Goal: Task Accomplishment & Management: Use online tool/utility

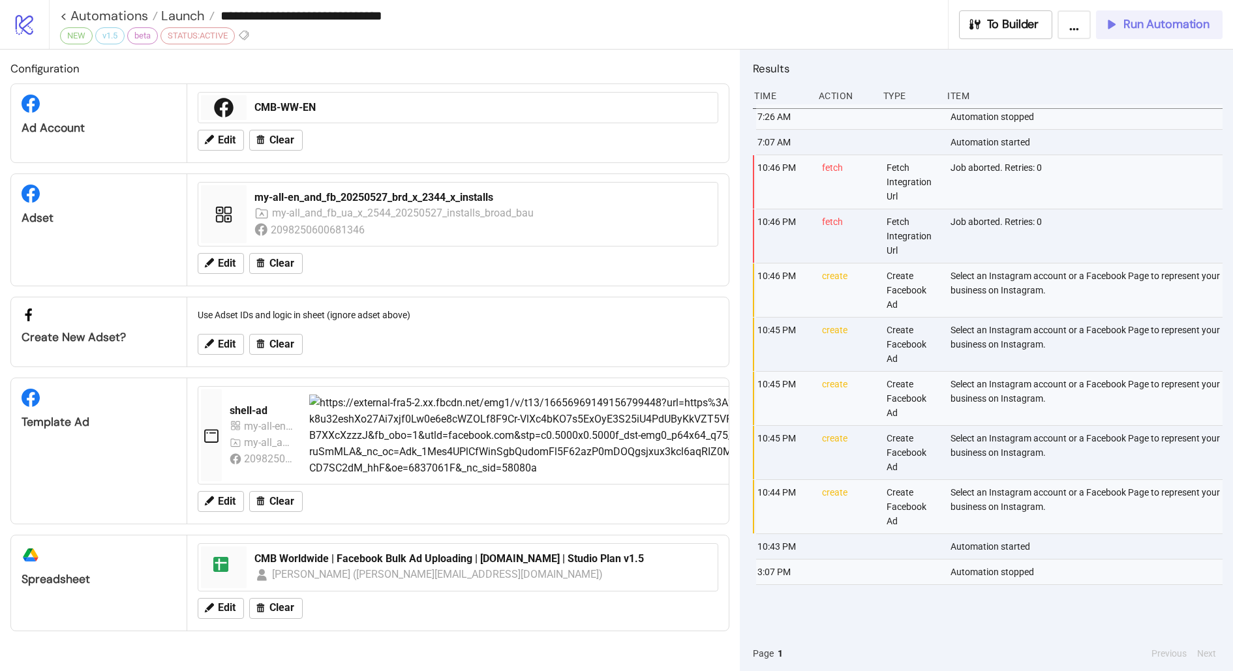
click at [1129, 27] on span "Run Automation" at bounding box center [1167, 24] width 86 height 15
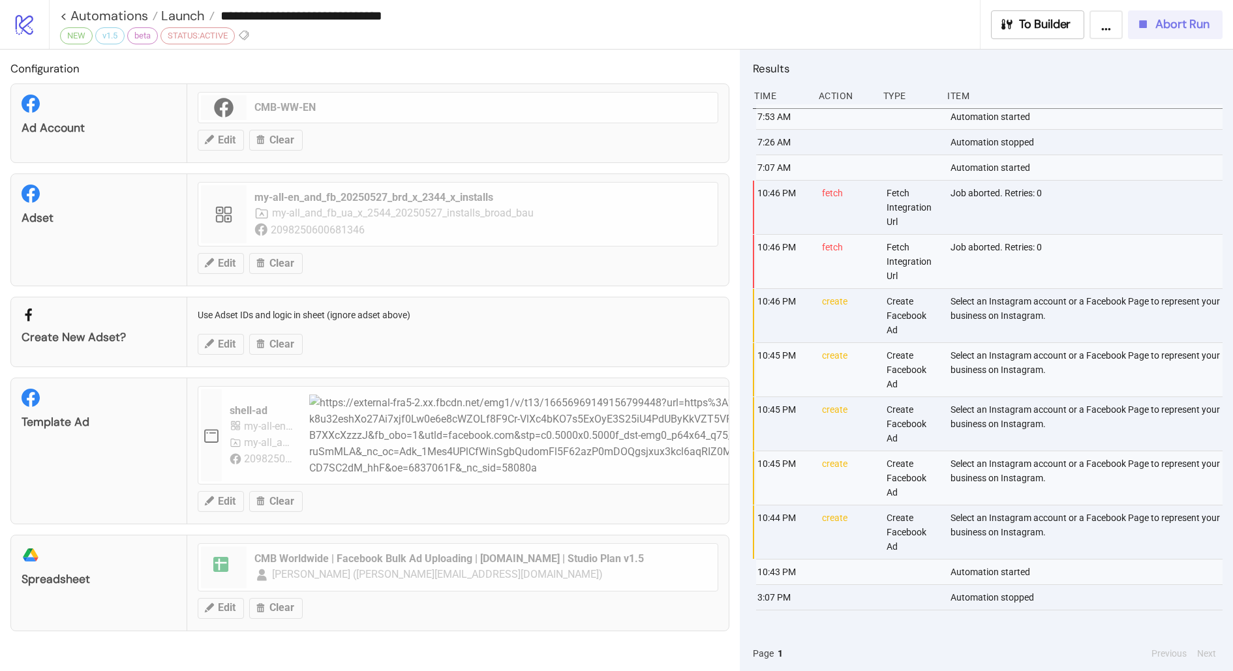
click at [1150, 22] on icon "button" at bounding box center [1143, 24] width 14 height 14
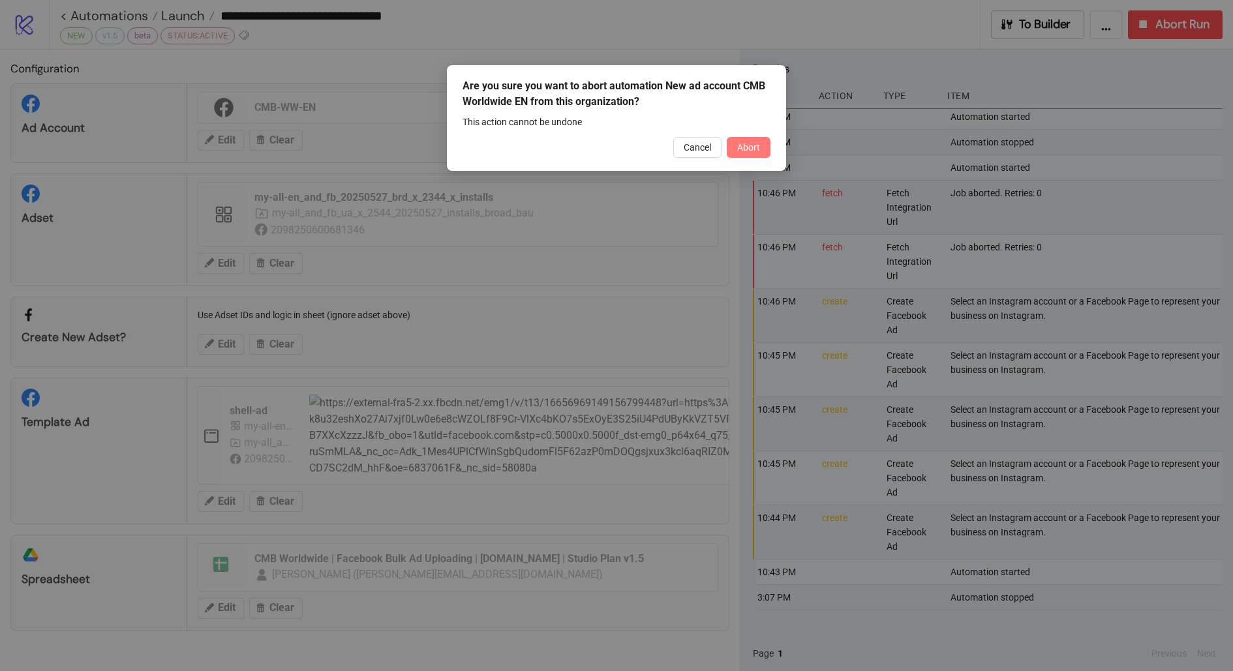
click at [739, 151] on span "Abort" at bounding box center [748, 147] width 23 height 10
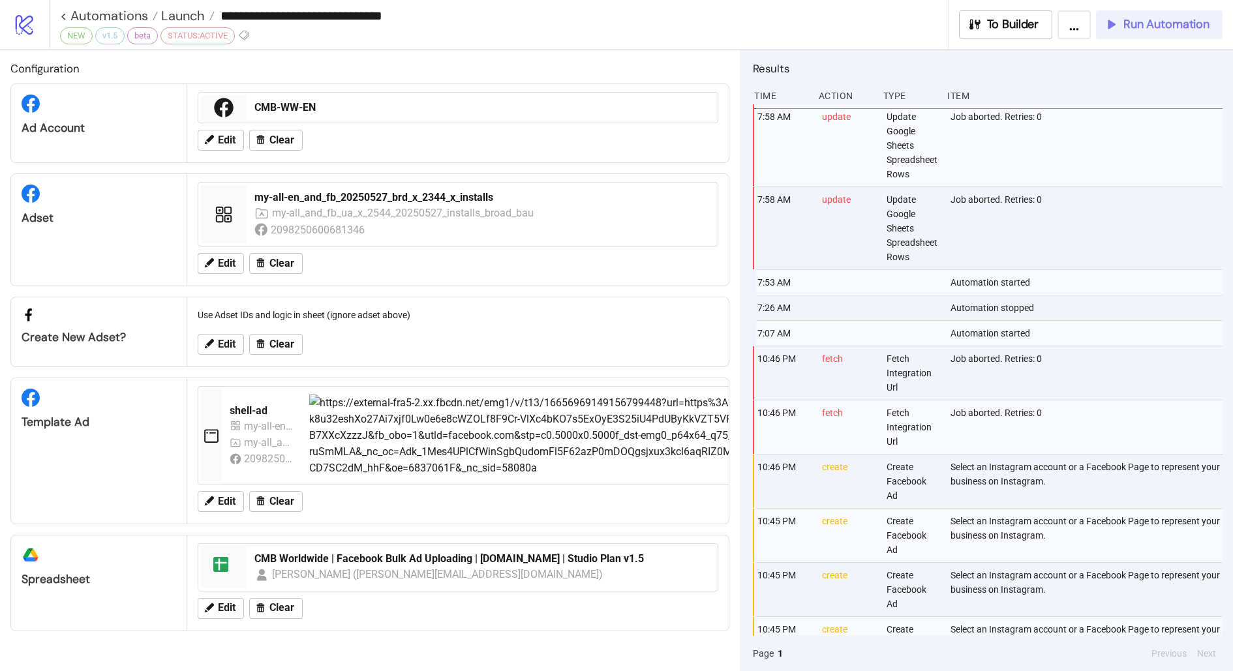
click at [1126, 33] on button "Run Automation" at bounding box center [1159, 24] width 127 height 29
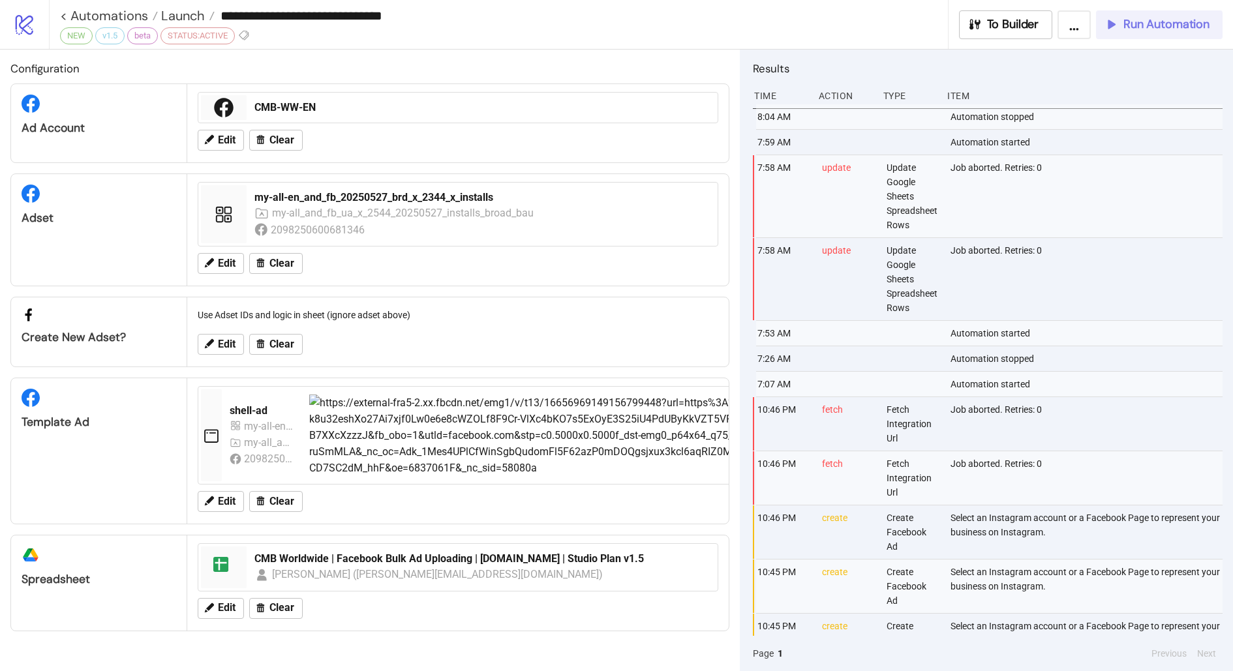
click at [1123, 24] on div "Run Automation" at bounding box center [1157, 24] width 106 height 15
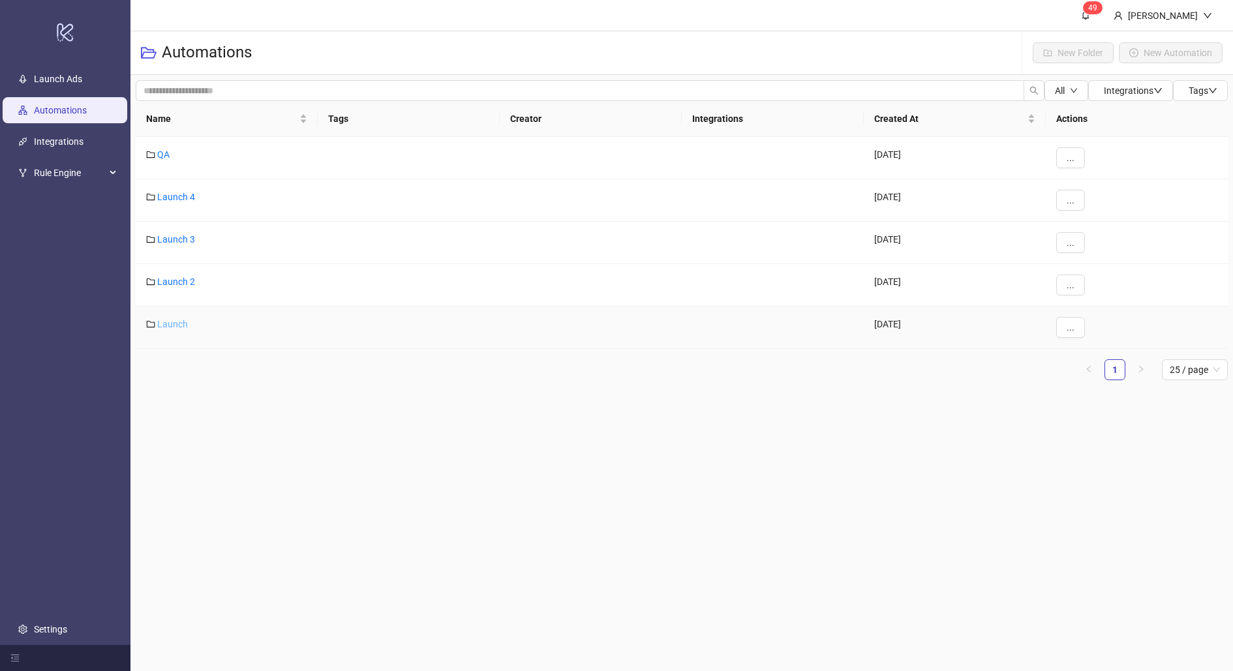
click at [172, 322] on link "Launch" at bounding box center [172, 324] width 31 height 10
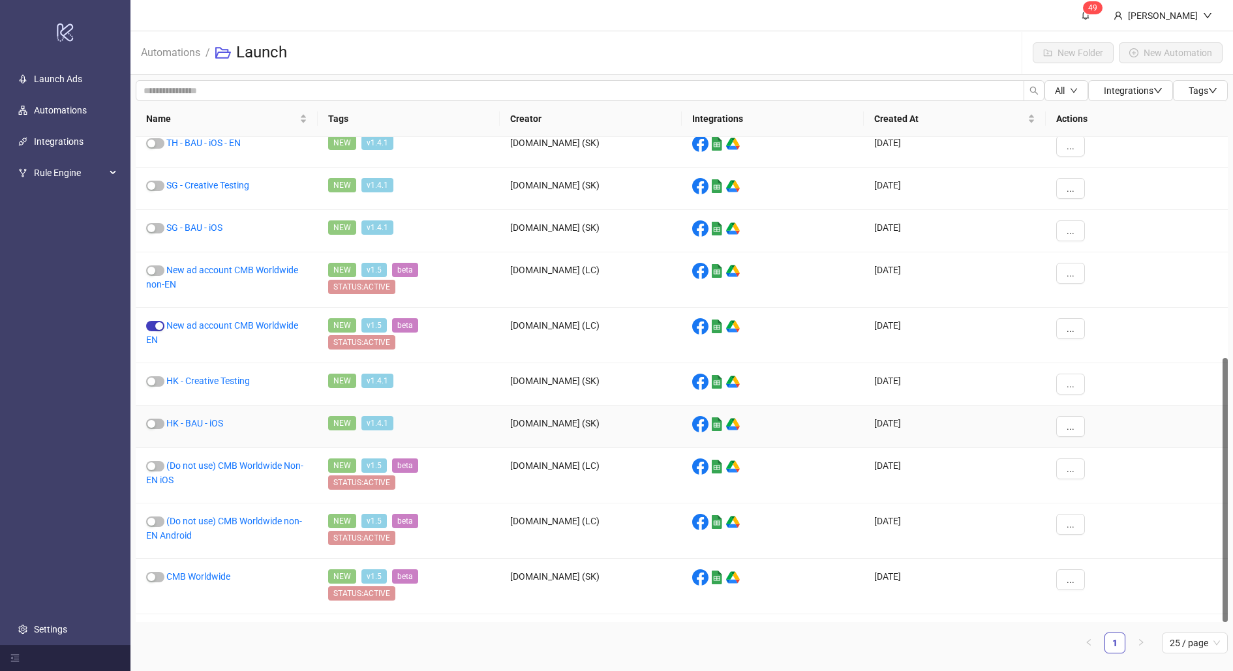
scroll to position [405, 0]
click at [193, 627] on link "CMB US" at bounding box center [182, 632] width 33 height 10
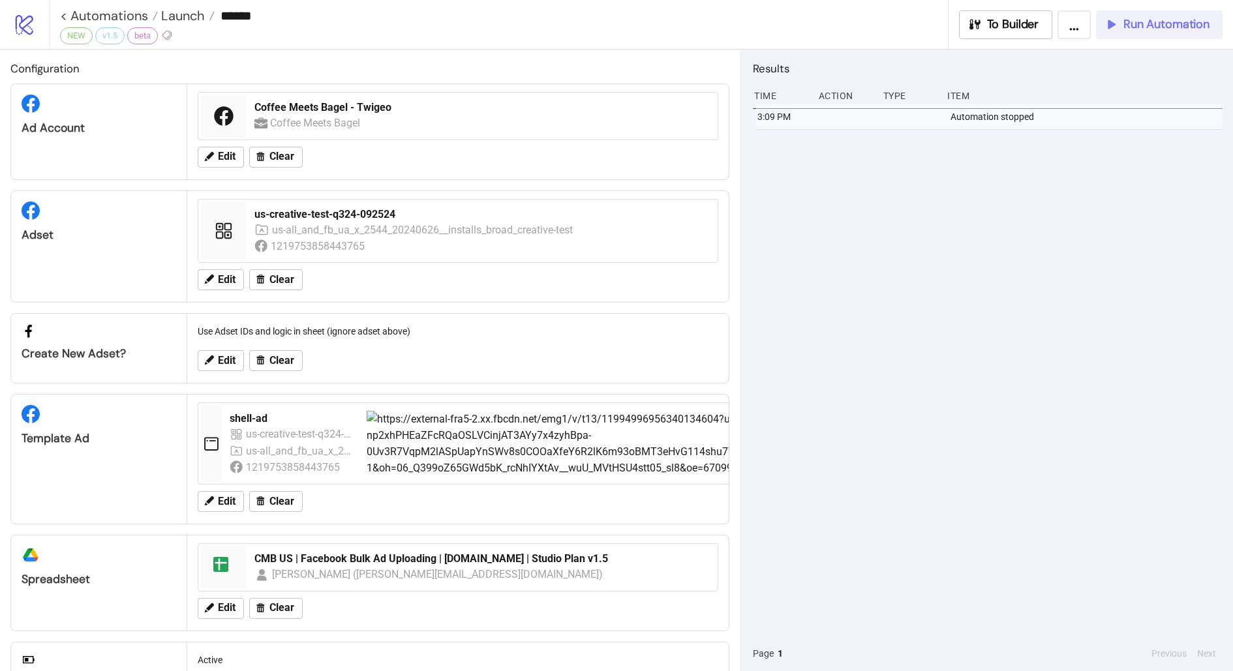
click at [1150, 22] on span "Run Automation" at bounding box center [1167, 24] width 86 height 15
